Goal: Task Accomplishment & Management: Use online tool/utility

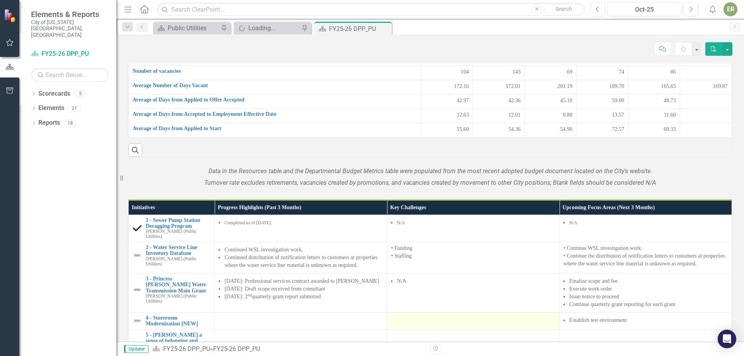
scroll to position [705, 0]
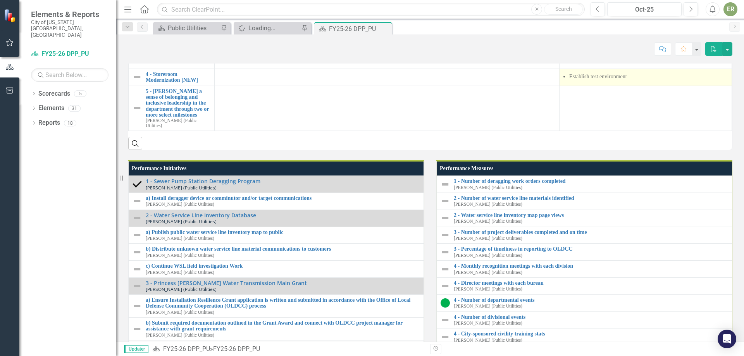
click at [632, 81] on li "Establish test environment" at bounding box center [649, 77] width 159 height 8
click at [631, 81] on li "Establish test environment" at bounding box center [649, 77] width 159 height 8
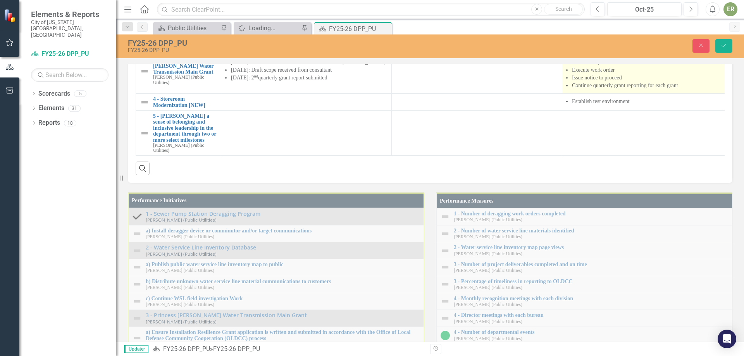
click at [626, 82] on li "Issue notice to proceed" at bounding box center [650, 78] width 157 height 8
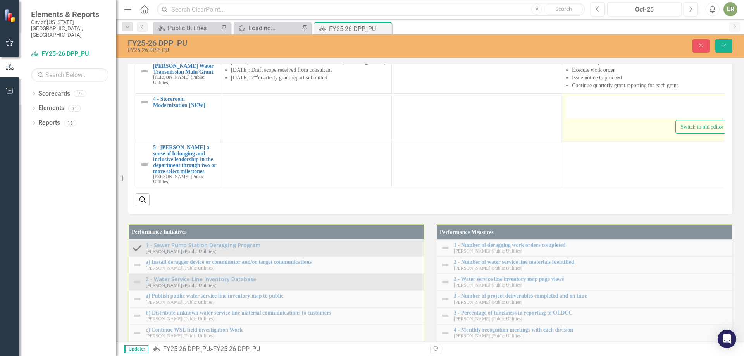
type textarea "<ul> <li>Establish test environment&nbsp;</li> </ul>"
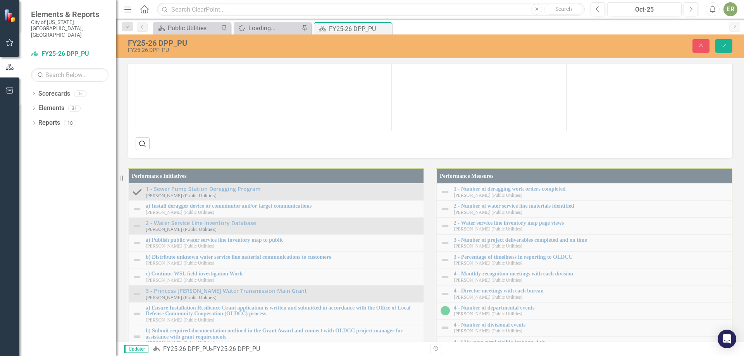
scroll to position [0, 0]
drag, startPoint x: 661, startPoint y: 10, endPoint x: 577, endPoint y: 7, distance: 83.4
click at [577, 7] on ul "Establish test environment" at bounding box center [647, 7] width 157 height 9
copy li "Establish test environment"
click at [685, 14] on body "Establish test environment" at bounding box center [647, 59] width 161 height 116
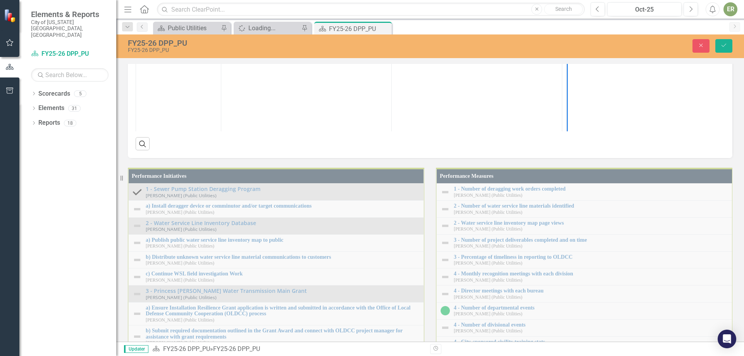
drag, startPoint x: 662, startPoint y: 18, endPoint x: 587, endPoint y: 17, distance: 74.8
click at [587, 17] on li "Establish test environment" at bounding box center [656, 16] width 142 height 9
click at [681, 101] on body "Establish test environment Begin training the trainers Begin testing" at bounding box center [647, 59] width 161 height 116
click at [674, 100] on body "Establish test environment Begin training the trainers Begin testing" at bounding box center [647, 59] width 161 height 116
click at [728, 54] on div "FY25-26 DPP_PU FY25-26 DPP_PU Close Save" at bounding box center [430, 47] width 628 height 24
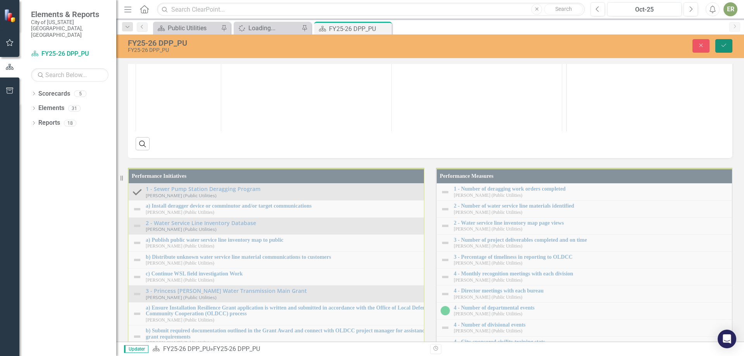
click at [731, 49] on button "Save" at bounding box center [724, 46] width 17 height 14
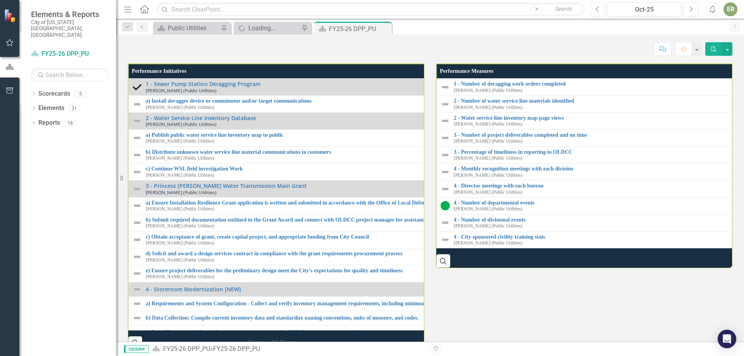
scroll to position [791, 0]
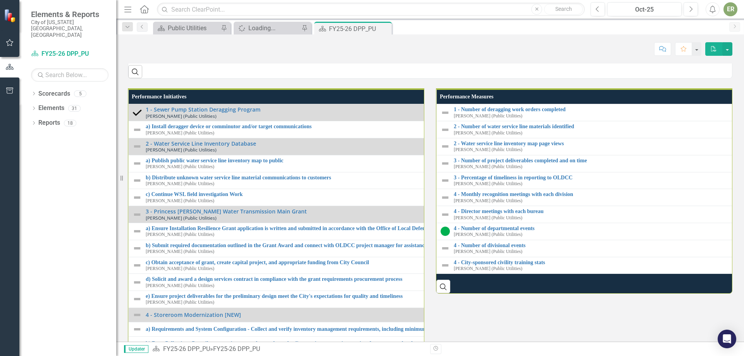
click at [605, 10] on li "Begin testing" at bounding box center [649, 6] width 159 height 8
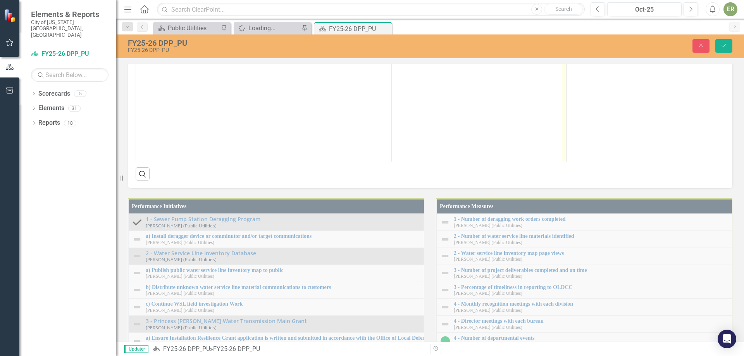
scroll to position [0, 0]
drag, startPoint x: 626, startPoint y: 61, endPoint x: 577, endPoint y: 38, distance: 54.6
click at [577, 38] on body "Establish test environment Begin training the trainers Begin testing" at bounding box center [647, 89] width 161 height 116
copy ul "Establish test environment Begin training the trainers Begin testing"
click at [626, 71] on body "Establish test environment Begin training the trainers Begin testing" at bounding box center [647, 89] width 161 height 116
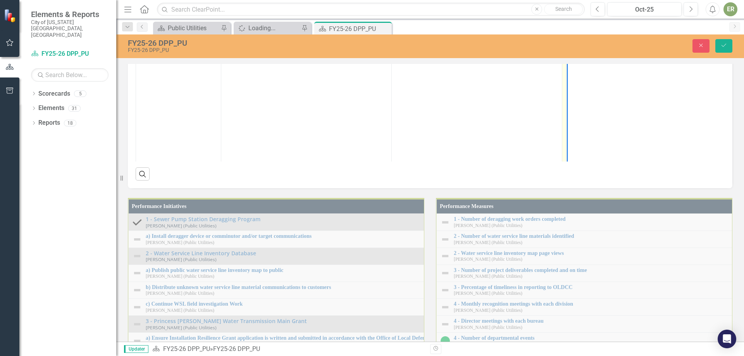
click at [626, 71] on body "Establish test environment Begin training the trainers Begin testing" at bounding box center [647, 89] width 161 height 116
click at [632, 53] on li "Begin testing" at bounding box center [656, 56] width 142 height 9
click at [629, 54] on li "Begin testing" at bounding box center [656, 56] width 142 height 9
click at [627, 54] on li "Begin testing" at bounding box center [656, 56] width 142 height 9
click at [627, 56] on li "Begin testing" at bounding box center [656, 56] width 142 height 9
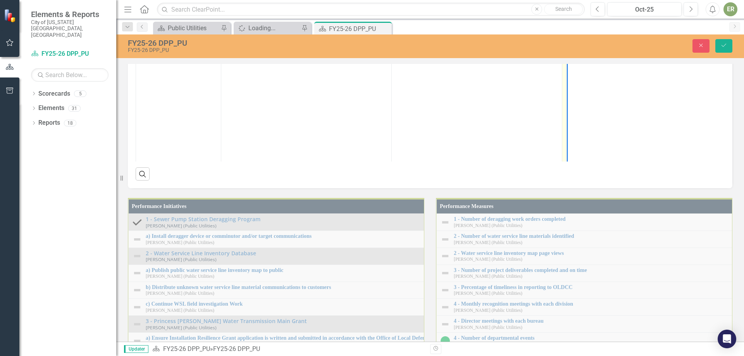
drag, startPoint x: 619, startPoint y: 56, endPoint x: 579, endPoint y: 35, distance: 45.1
click at [579, 35] on ul "Establish test environment Begin training the trainers Begin testing" at bounding box center [647, 47] width 157 height 28
paste body "Rich Text Area. Press ALT-0 for help."
drag, startPoint x: 632, startPoint y: 87, endPoint x: 574, endPoint y: 38, distance: 75.9
click at [574, 38] on ul "Set up and validate the test environment Launch train-the-trainer sessions Exec…" at bounding box center [647, 61] width 157 height 56
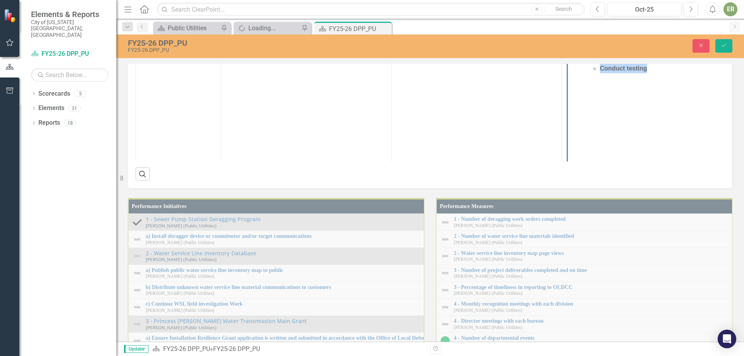
drag, startPoint x: 668, startPoint y: 83, endPoint x: 598, endPoint y: 37, distance: 84.4
click at [598, 37] on body "Establish test environment Train the trainers Conduct testing" at bounding box center [647, 89] width 161 height 116
click at [598, 40] on ul "Establish test environment Train the trainers Conduct testing" at bounding box center [656, 53] width 142 height 40
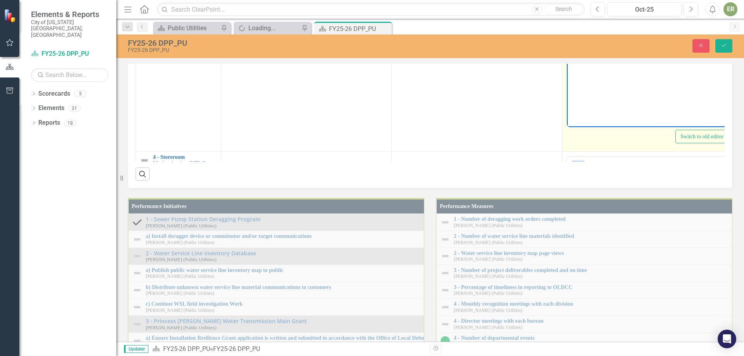
drag, startPoint x: 672, startPoint y: 36, endPoint x: 561, endPoint y: -6, distance: 118.8
click at [567, 0] on html "Finalize scope and fee Execute work order Issue notice to proceed Continue quar…" at bounding box center [647, 50] width 161 height 116
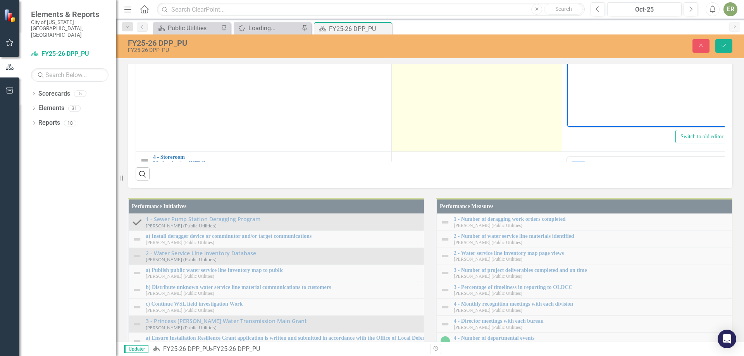
copy ul "Finalize scope and fee Execute work order Issue notice to proceed Continue quar…"
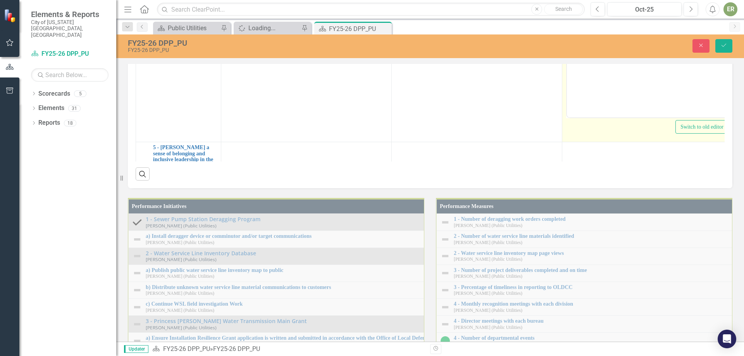
scroll to position [194, 0]
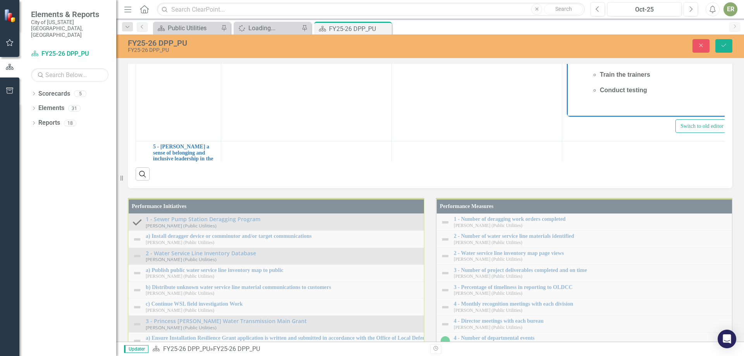
drag, startPoint x: 650, startPoint y: -13, endPoint x: 585, endPoint y: -17, distance: 65.6
drag, startPoint x: 650, startPoint y: 1, endPoint x: 585, endPoint y: -3, distance: 65.2
drag, startPoint x: 670, startPoint y: 18, endPoint x: 585, endPoint y: 7, distance: 85.6
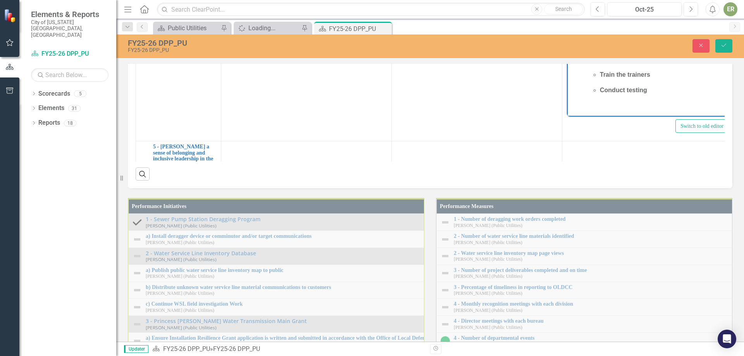
click at [585, 7] on ul "Establish test environment Train the trainers Issue notice to proceed Continue …" at bounding box center [647, 2] width 157 height 37
drag, startPoint x: 583, startPoint y: 13, endPoint x: 663, endPoint y: 89, distance: 110.0
click at [663, 89] on body "Establish test environment Train the trainers Conduct testing Establish test en…" at bounding box center [647, 40] width 161 height 116
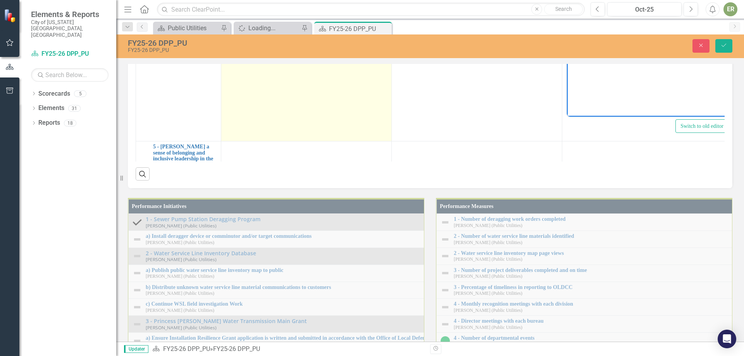
click at [276, 142] on td at bounding box center [306, 49] width 171 height 183
click at [271, 142] on td at bounding box center [306, 49] width 171 height 183
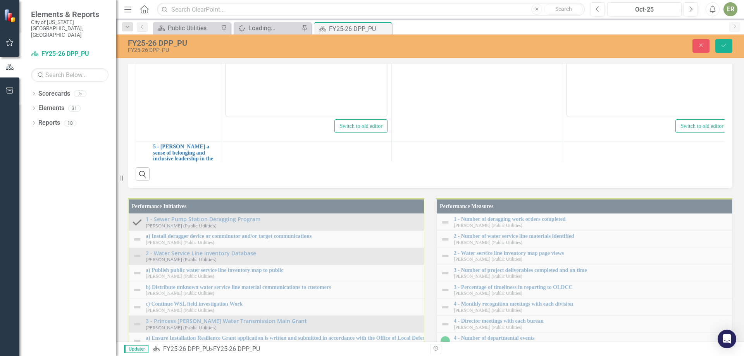
scroll to position [0, 0]
click at [267, 0] on body "Rich Text Area. Press ALT-0 for help." at bounding box center [306, 40] width 161 height 116
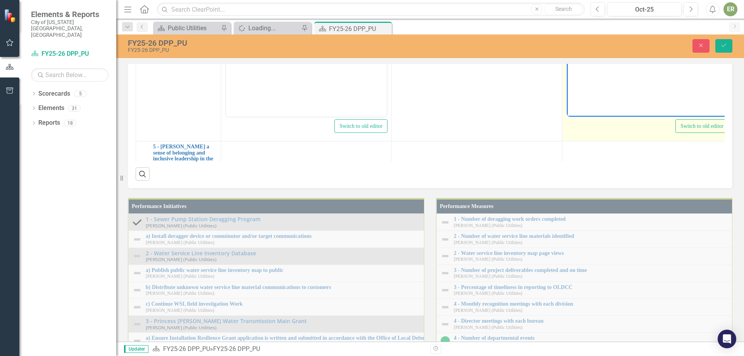
drag, startPoint x: 671, startPoint y: 18, endPoint x: 572, endPoint y: -16, distance: 104.0
click at [572, 0] on body "Establish test environment Train the trainers Conduct testing" at bounding box center [647, 40] width 161 height 116
copy ul "Establish test environment Train the trainers Conduct testing"
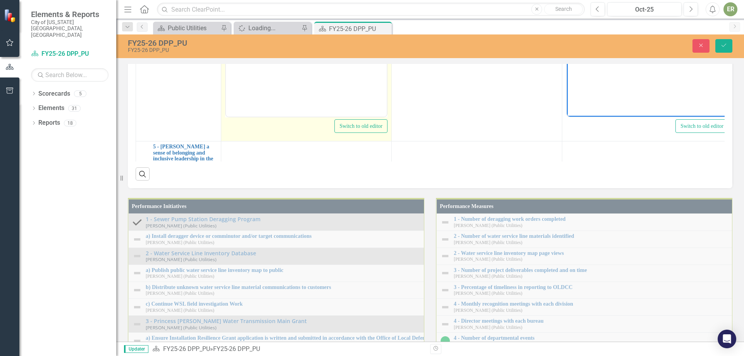
click at [272, 2] on body "Rich Text Area. Press ALT-0 for help." at bounding box center [306, 40] width 161 height 116
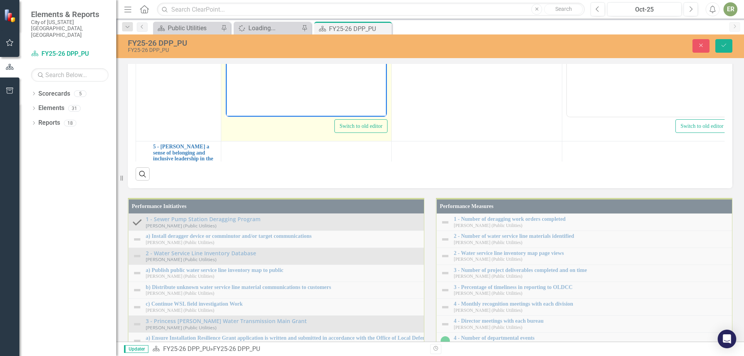
click at [238, 21] on p "Rich Text Area. Press ALT-0 for help." at bounding box center [306, 22] width 157 height 9
drag, startPoint x: 246, startPoint y: -12, endPoint x: 352, endPoint y: -8, distance: 105.5
drag, startPoint x: 329, startPoint y: -10, endPoint x: 243, endPoint y: -10, distance: 86.1
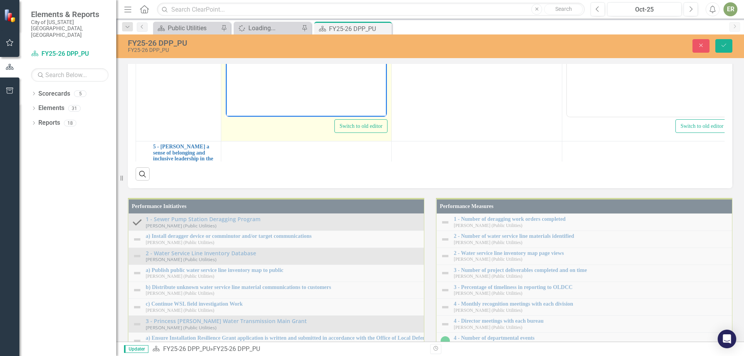
drag, startPoint x: 296, startPoint y: -3, endPoint x: 244, endPoint y: -3, distance: 51.6
